Goal: Task Accomplishment & Management: Manage account settings

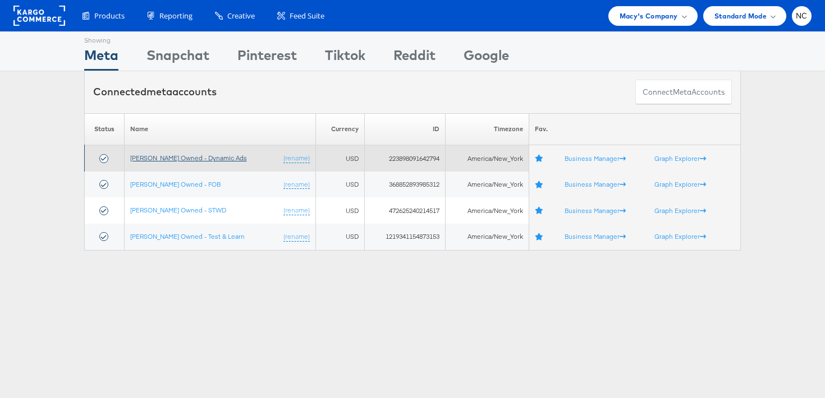
click at [168, 162] on link "[PERSON_NAME] Owned - Dynamic Ads" at bounding box center [188, 158] width 117 height 8
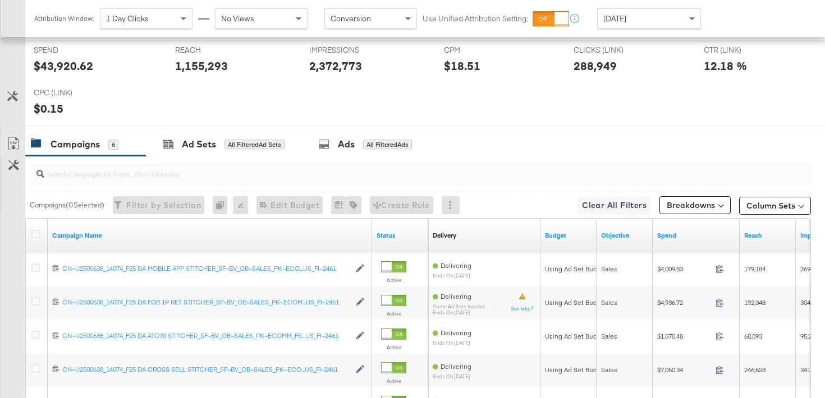
scroll to position [502, 0]
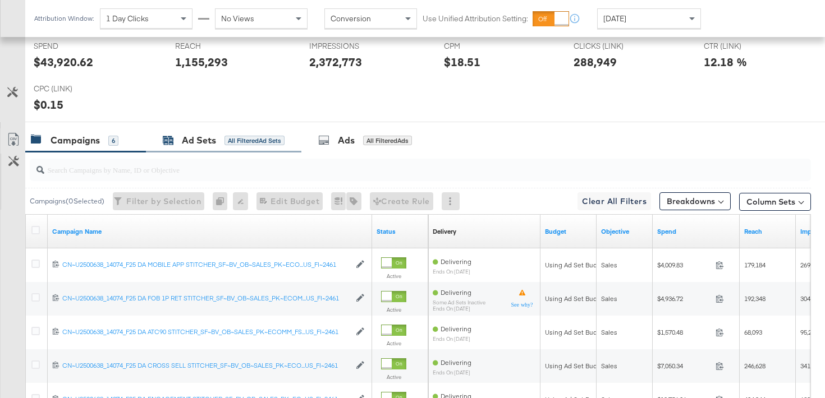
click at [189, 143] on div "Ad Sets" at bounding box center [199, 140] width 34 height 13
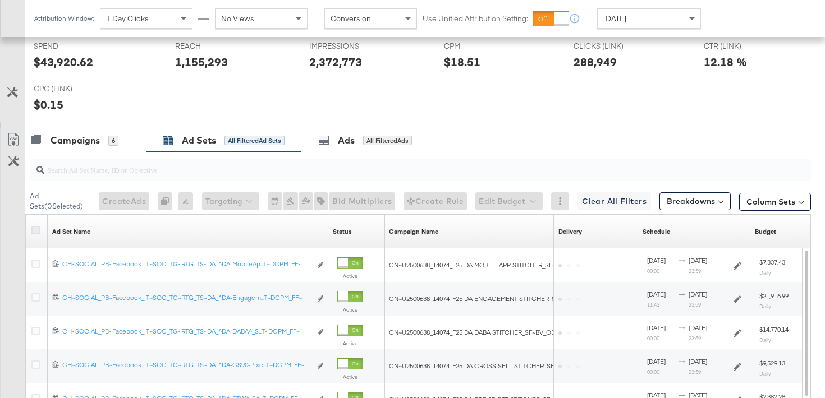
click at [39, 226] on icon at bounding box center [35, 230] width 8 height 8
click at [0, 0] on input "checkbox" at bounding box center [0, 0] width 0 height 0
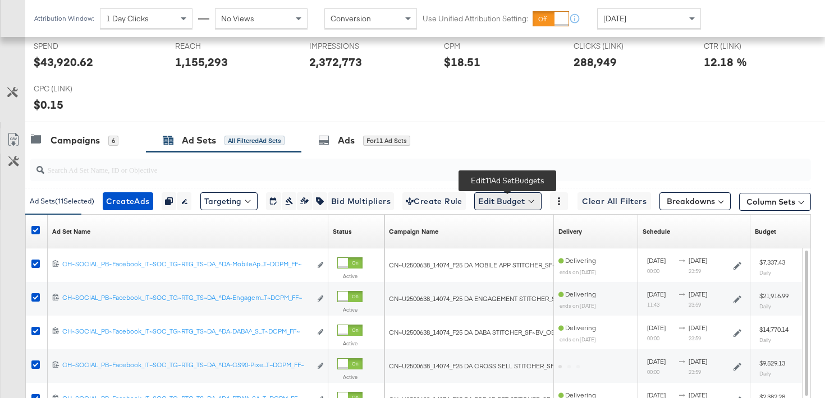
click at [495, 200] on button "Edit Budget" at bounding box center [507, 202] width 67 height 18
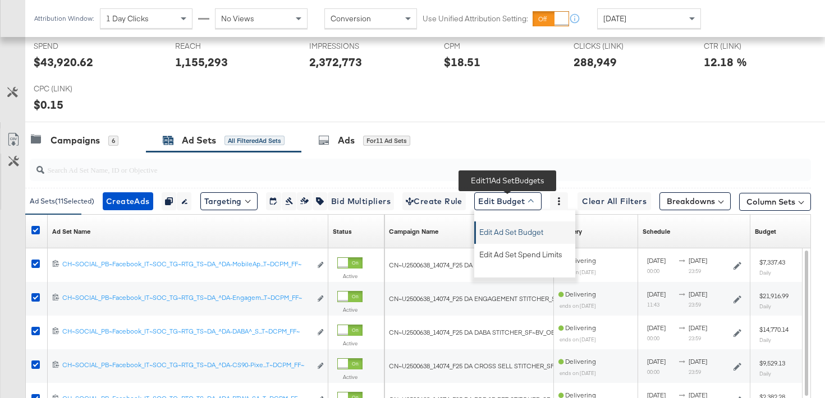
click at [496, 222] on button "Edit Ad Set Budget" at bounding box center [525, 231] width 99 height 18
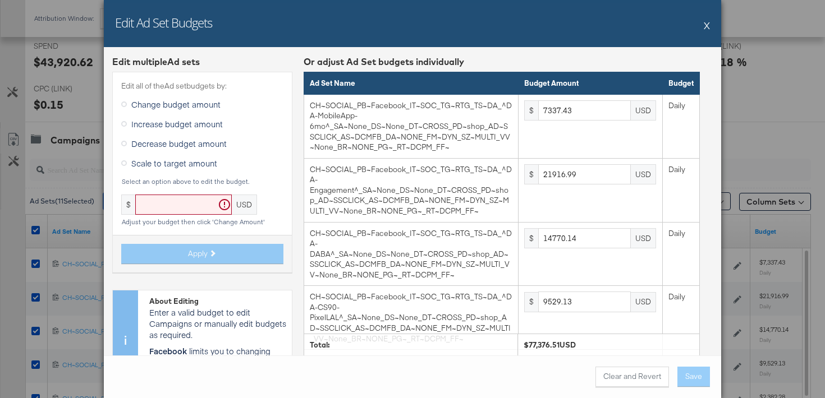
click at [157, 164] on span "Scale to target amount" at bounding box center [174, 163] width 86 height 11
click at [0, 0] on input "Scale to target amount" at bounding box center [0, 0] width 0 height 0
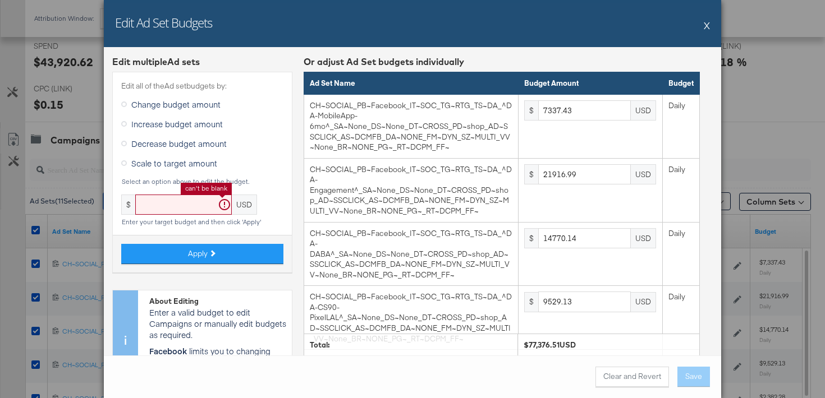
click at [182, 205] on input "text" at bounding box center [183, 205] width 97 height 21
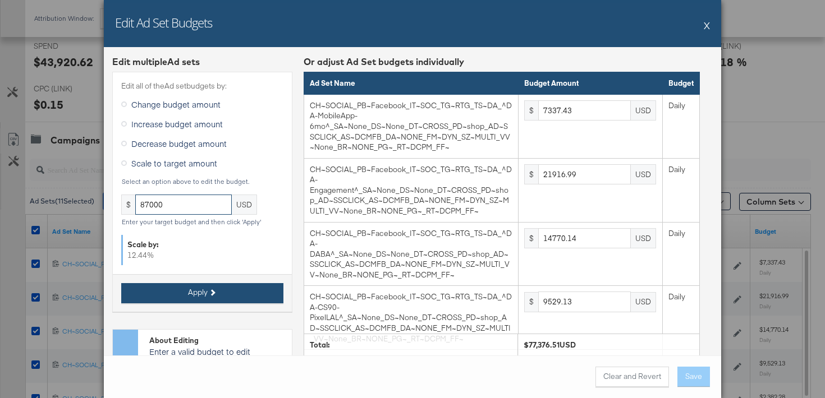
type input "87000"
click at [173, 293] on button "Apply" at bounding box center [202, 293] width 162 height 20
type input "8250"
type input "24642.85"
type input "16607.13"
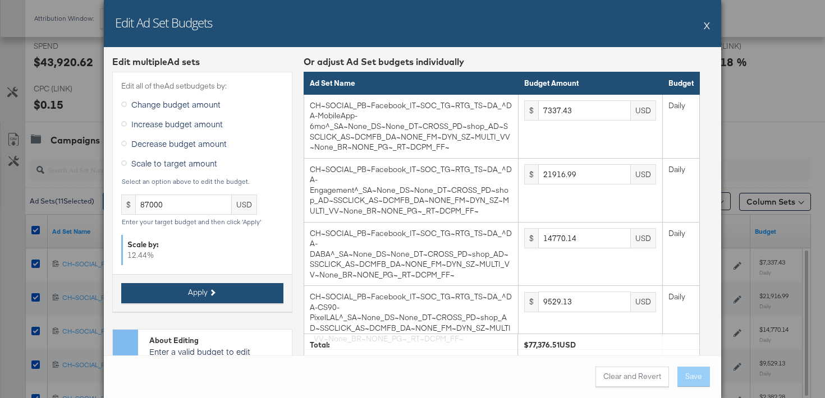
type input "10714.28"
type input "2678.56"
type input "2464.28"
type input "2142.86"
type input "2892.85"
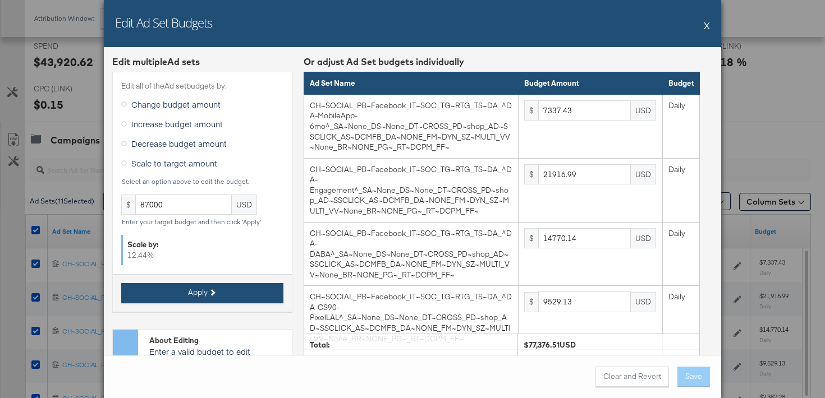
type input "3214.28"
type input "2678.56"
type input "10714.28"
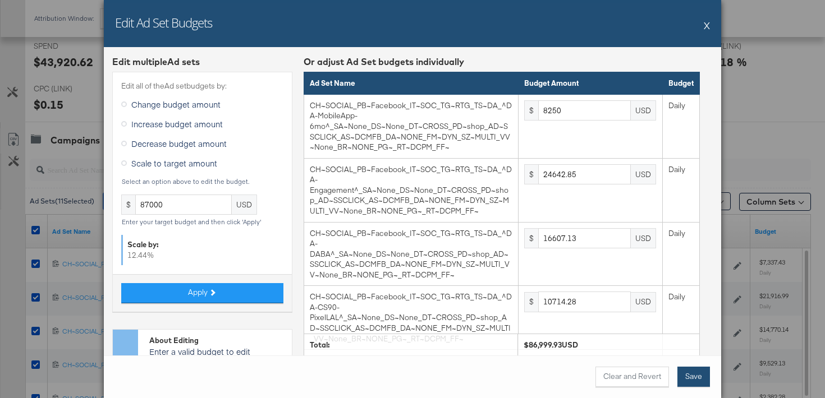
click at [700, 377] on button "Save" at bounding box center [693, 377] width 33 height 20
